Goal: Information Seeking & Learning: Learn about a topic

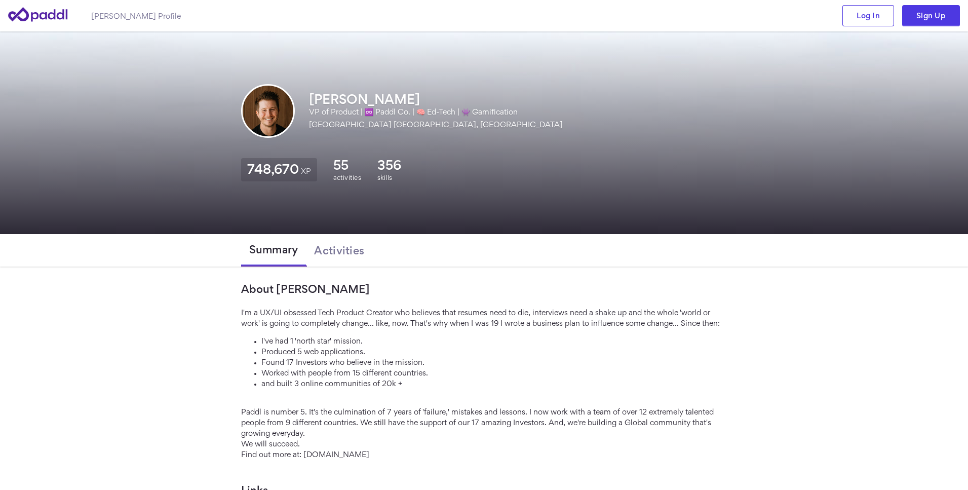
click at [43, 10] on icon at bounding box center [38, 14] width 61 height 29
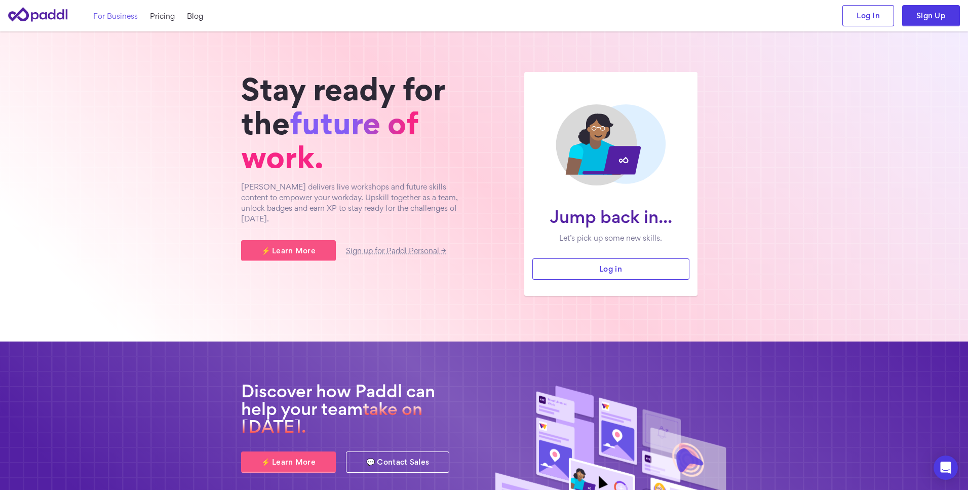
click at [114, 16] on link "For Business" at bounding box center [115, 16] width 45 height 11
click at [164, 14] on link "Pricing" at bounding box center [162, 16] width 25 height 11
